Goal: Navigation & Orientation: Go to known website

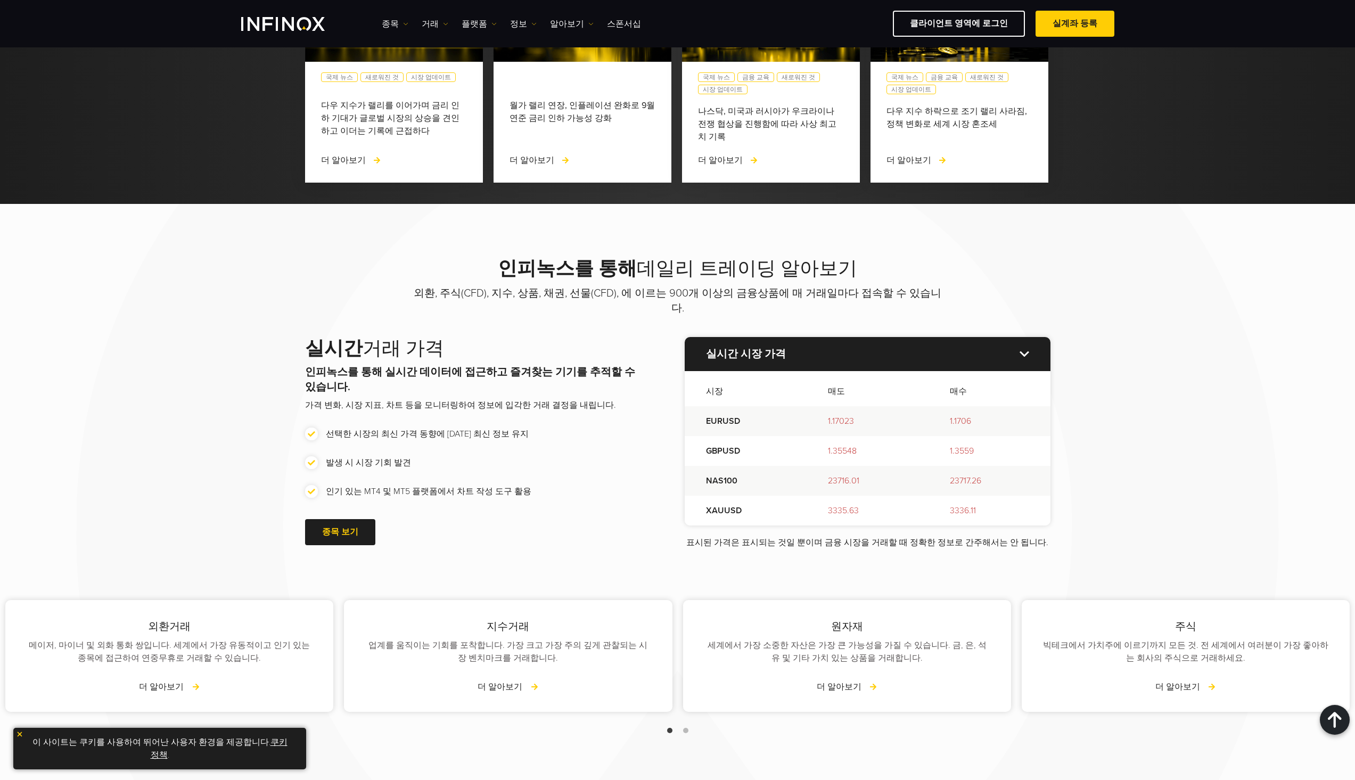
scroll to position [1011, 0]
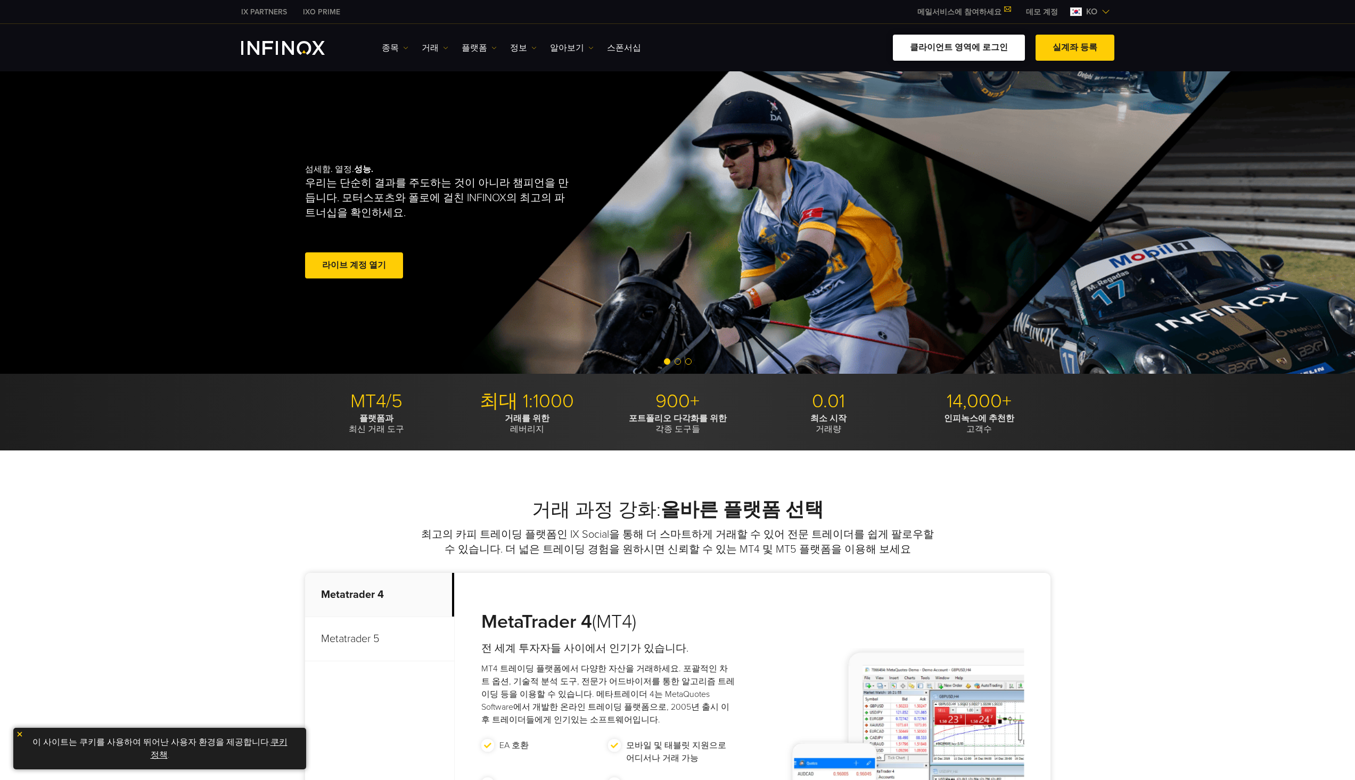
click at [966, 51] on link "클라이언트 영역에 로그인" at bounding box center [959, 48] width 132 height 26
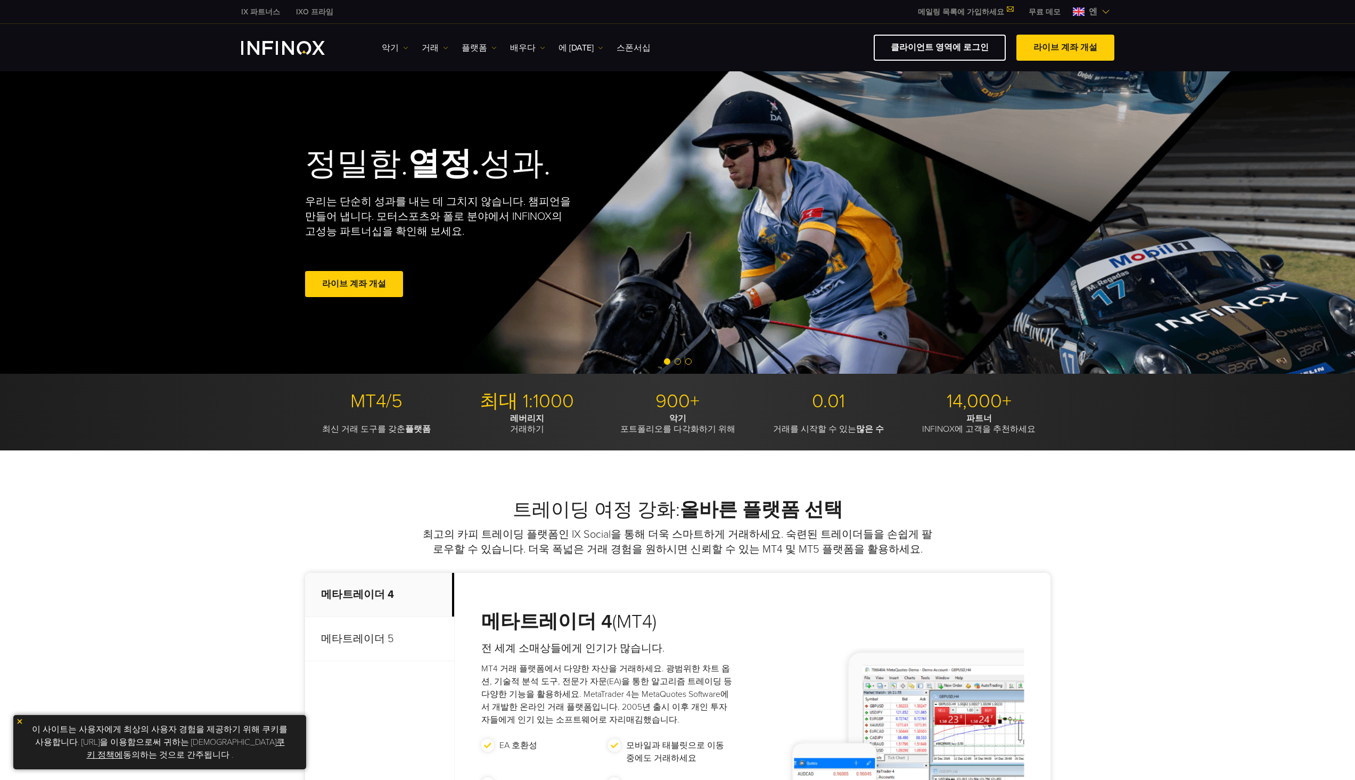
click at [1097, 12] on span "엔" at bounding box center [1092, 11] width 17 height 13
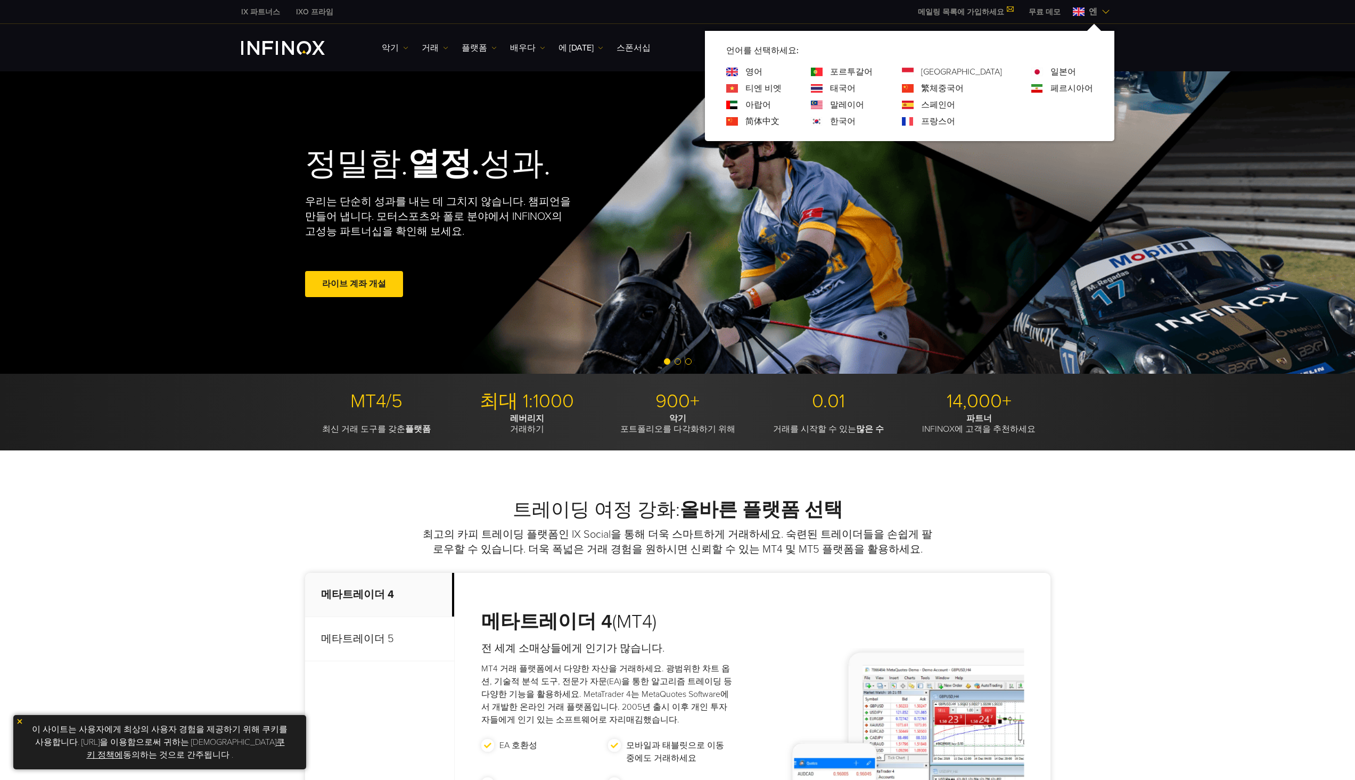
click at [822, 121] on img at bounding box center [817, 121] width 12 height 9
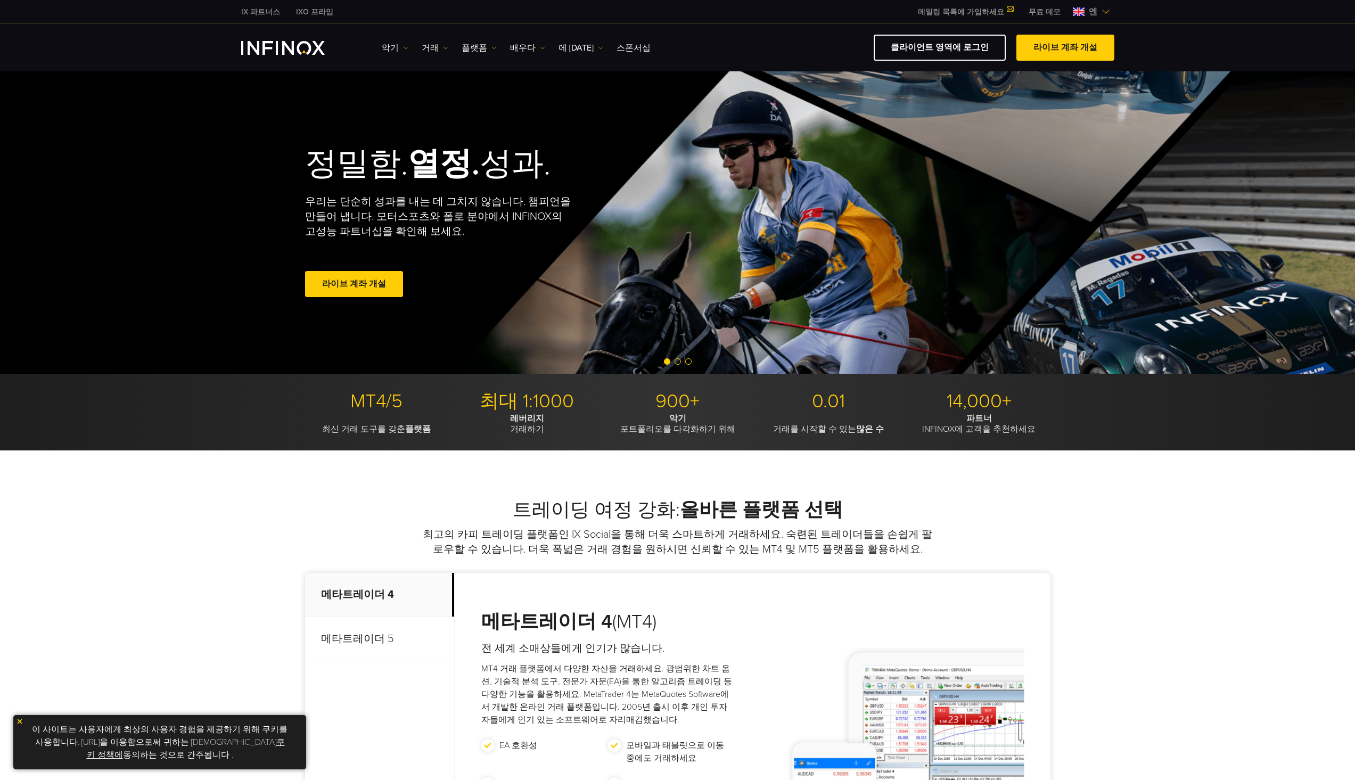
click at [1091, 12] on font "엔" at bounding box center [1093, 11] width 9 height 11
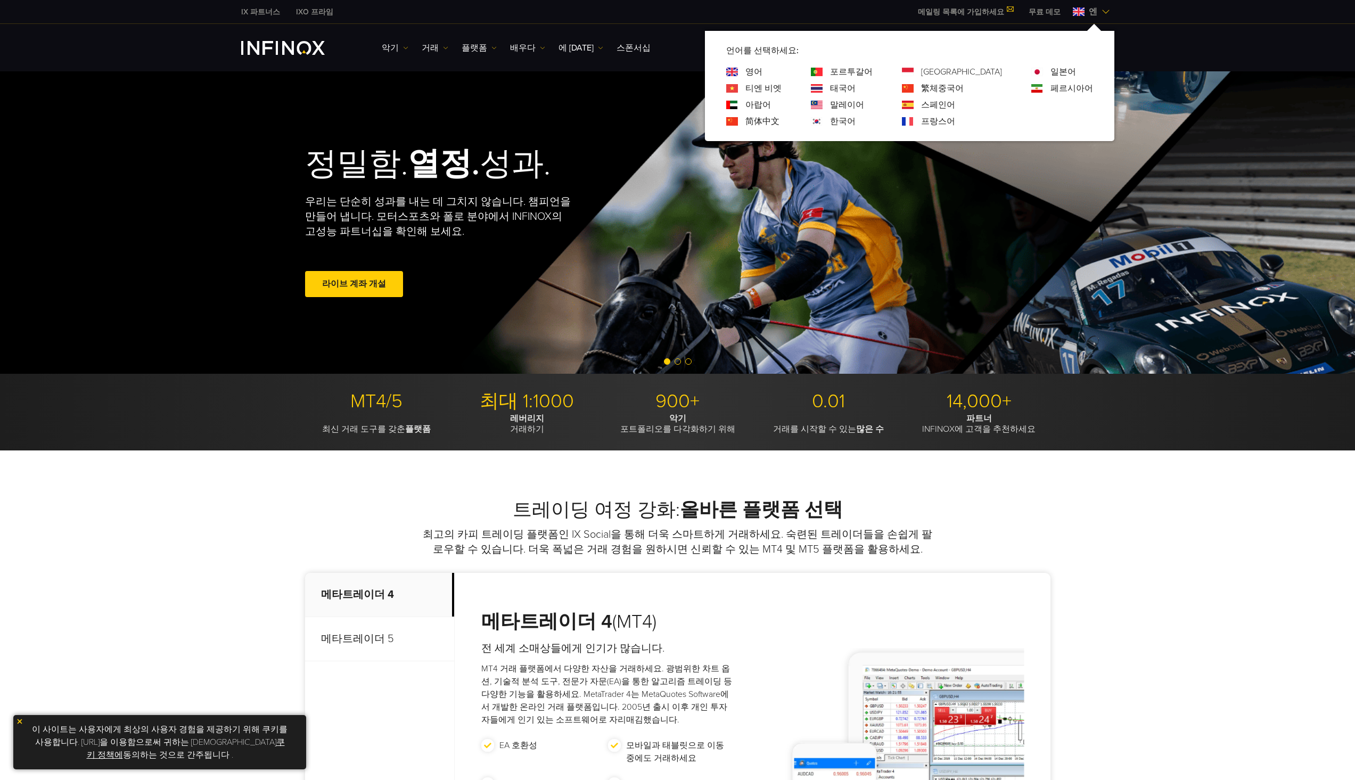
click at [854, 120] on font "한국어" at bounding box center [843, 121] width 26 height 11
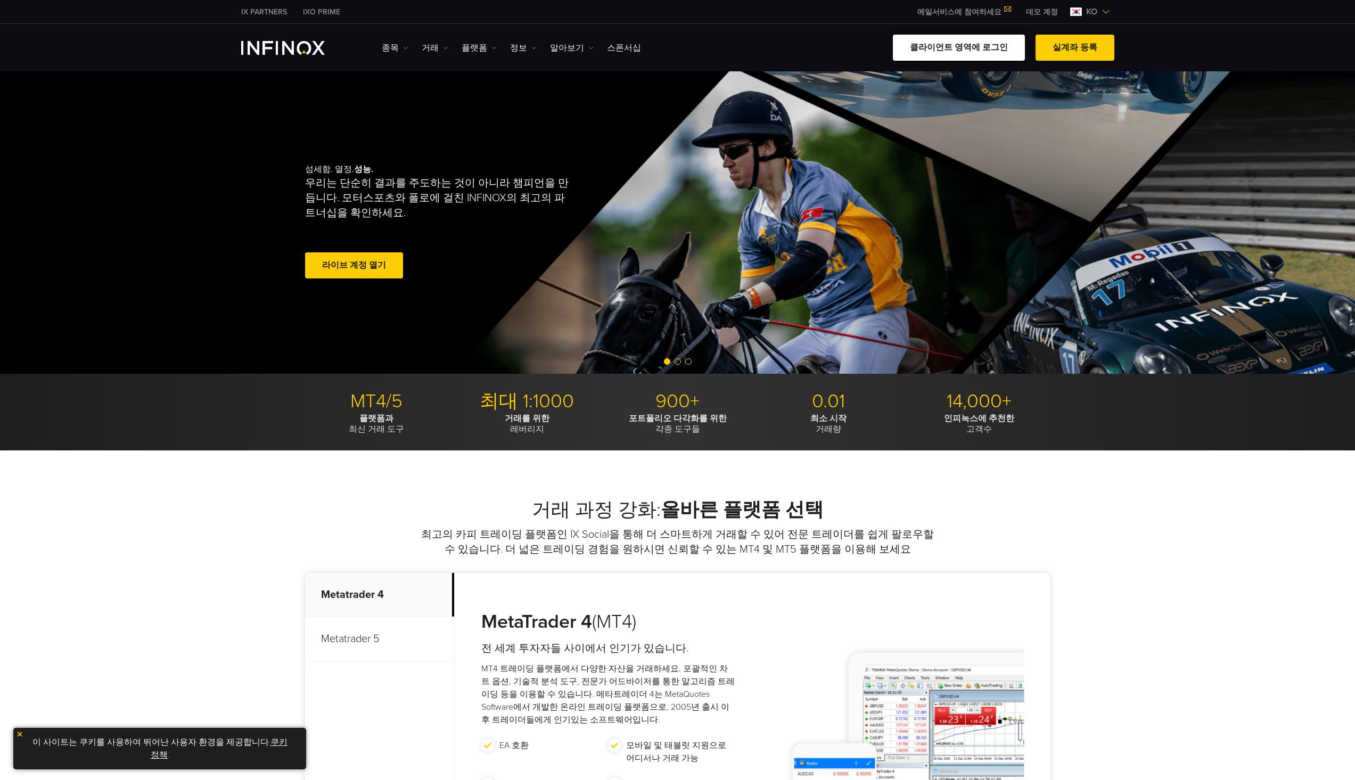
click at [960, 45] on link "클라이언트 영역에 로그인" at bounding box center [959, 48] width 132 height 26
